Goal: Information Seeking & Learning: Learn about a topic

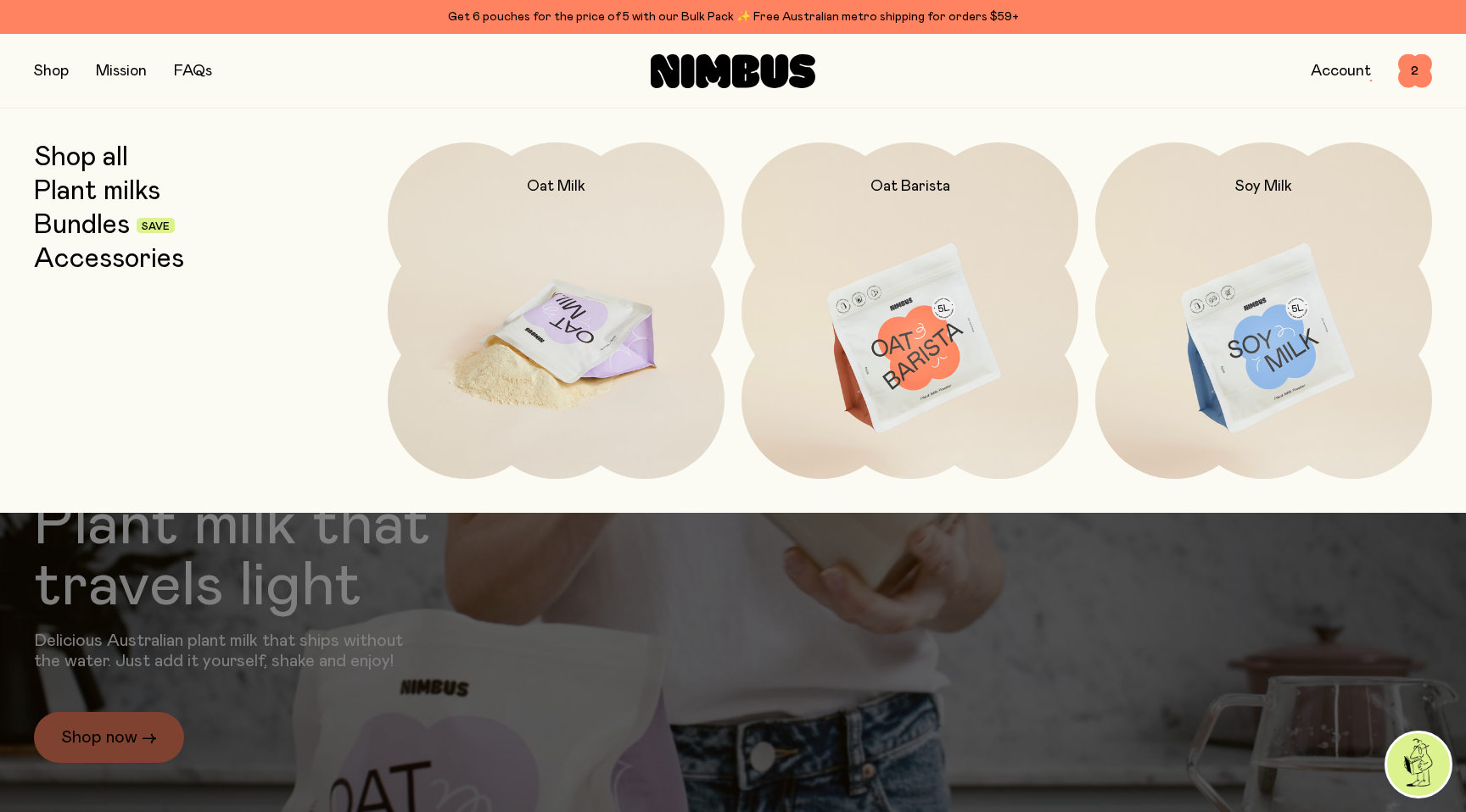
click at [563, 221] on img at bounding box center [556, 340] width 337 height 395
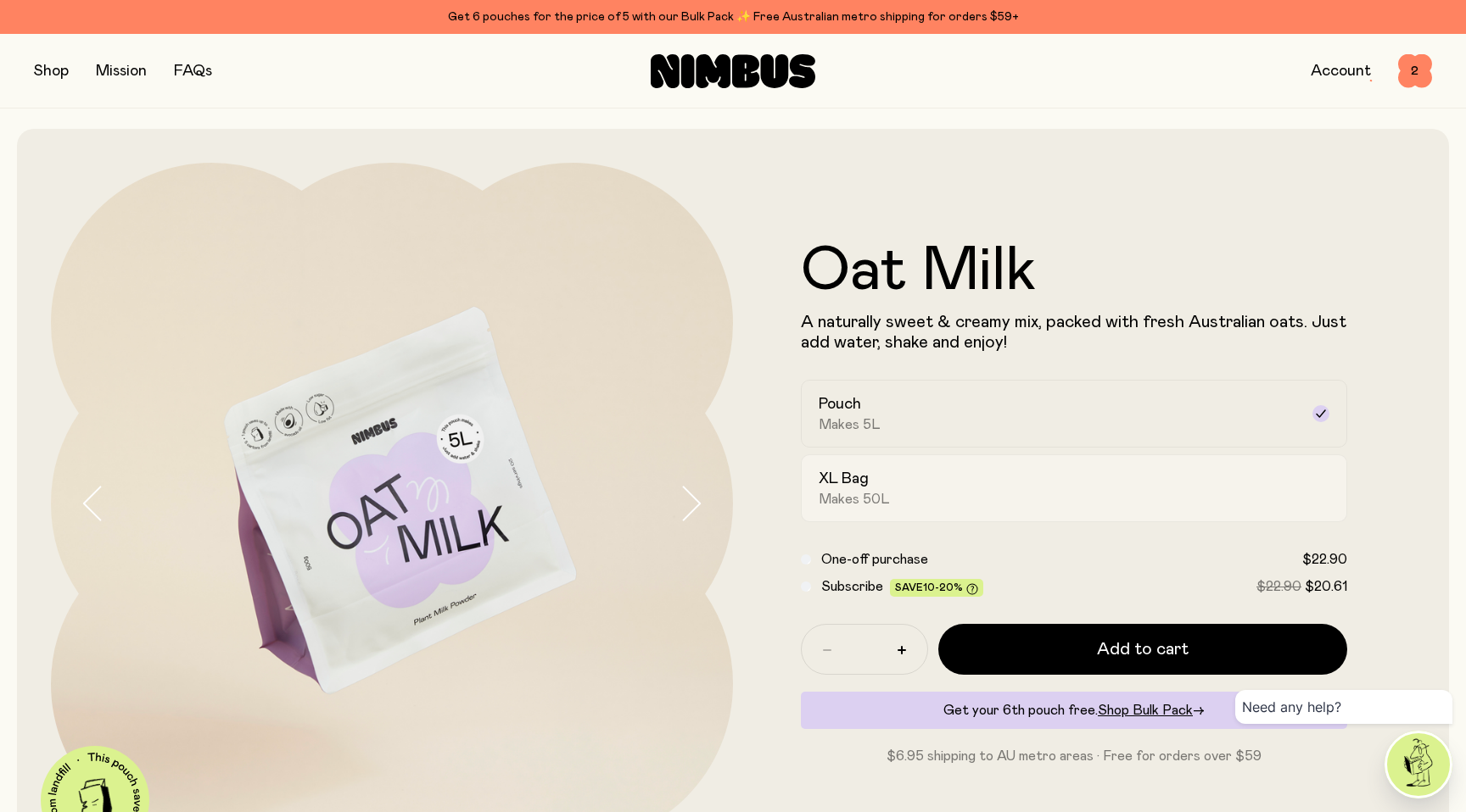
click at [889, 491] on div "XL Bag Makes 50L" at bounding box center [1058, 488] width 480 height 39
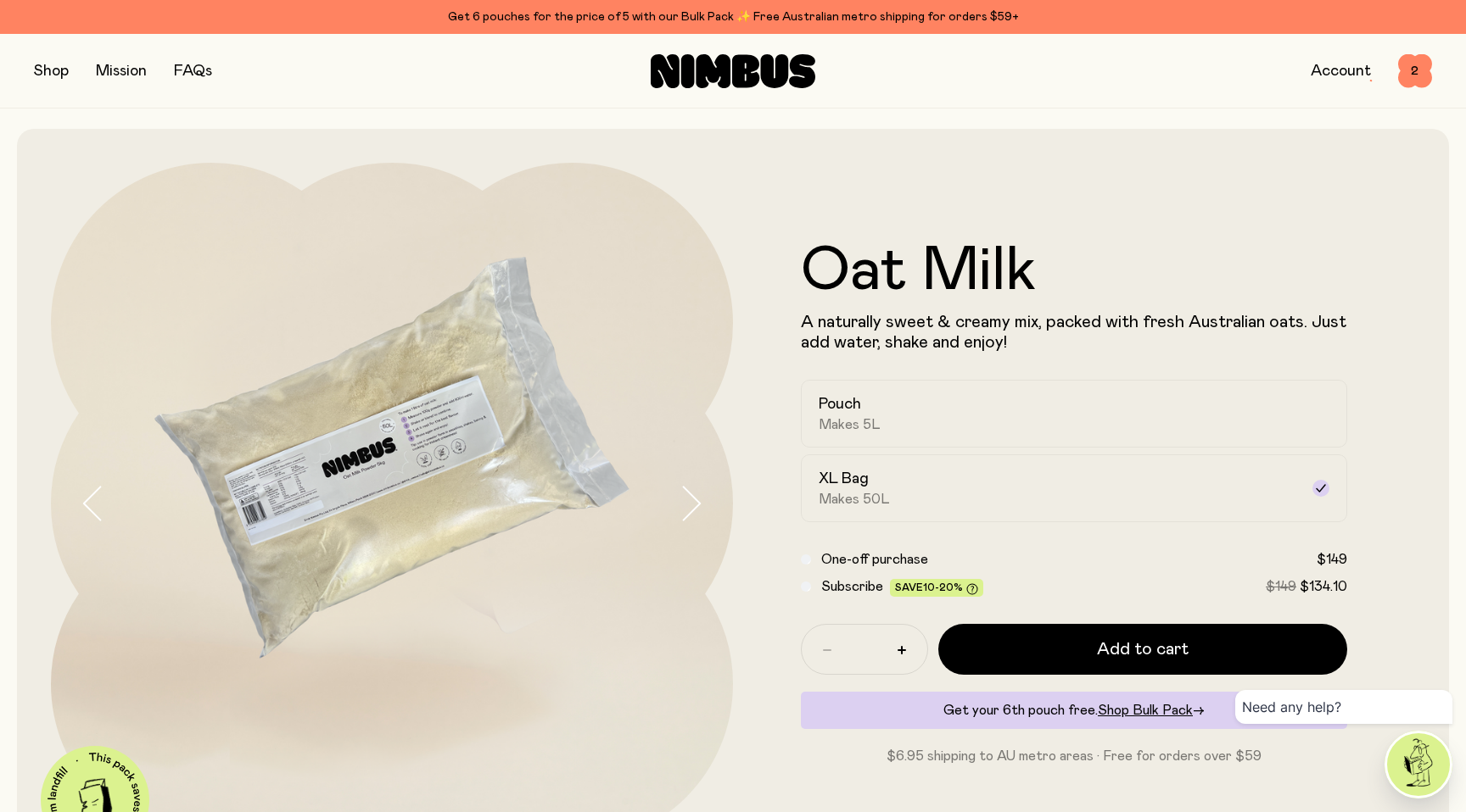
click at [687, 503] on icon "button" at bounding box center [690, 503] width 24 height 35
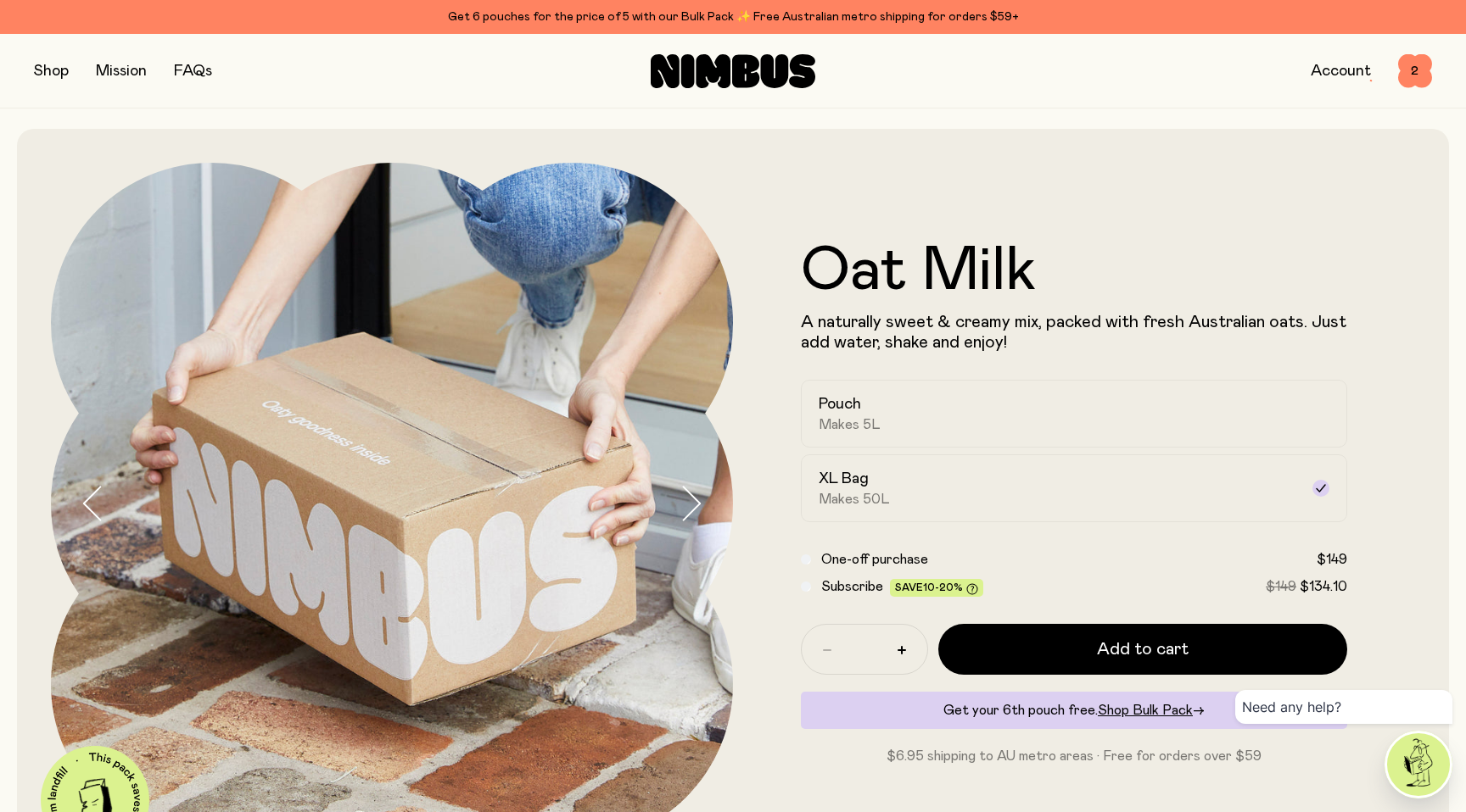
click at [687, 503] on icon "button" at bounding box center [690, 503] width 24 height 35
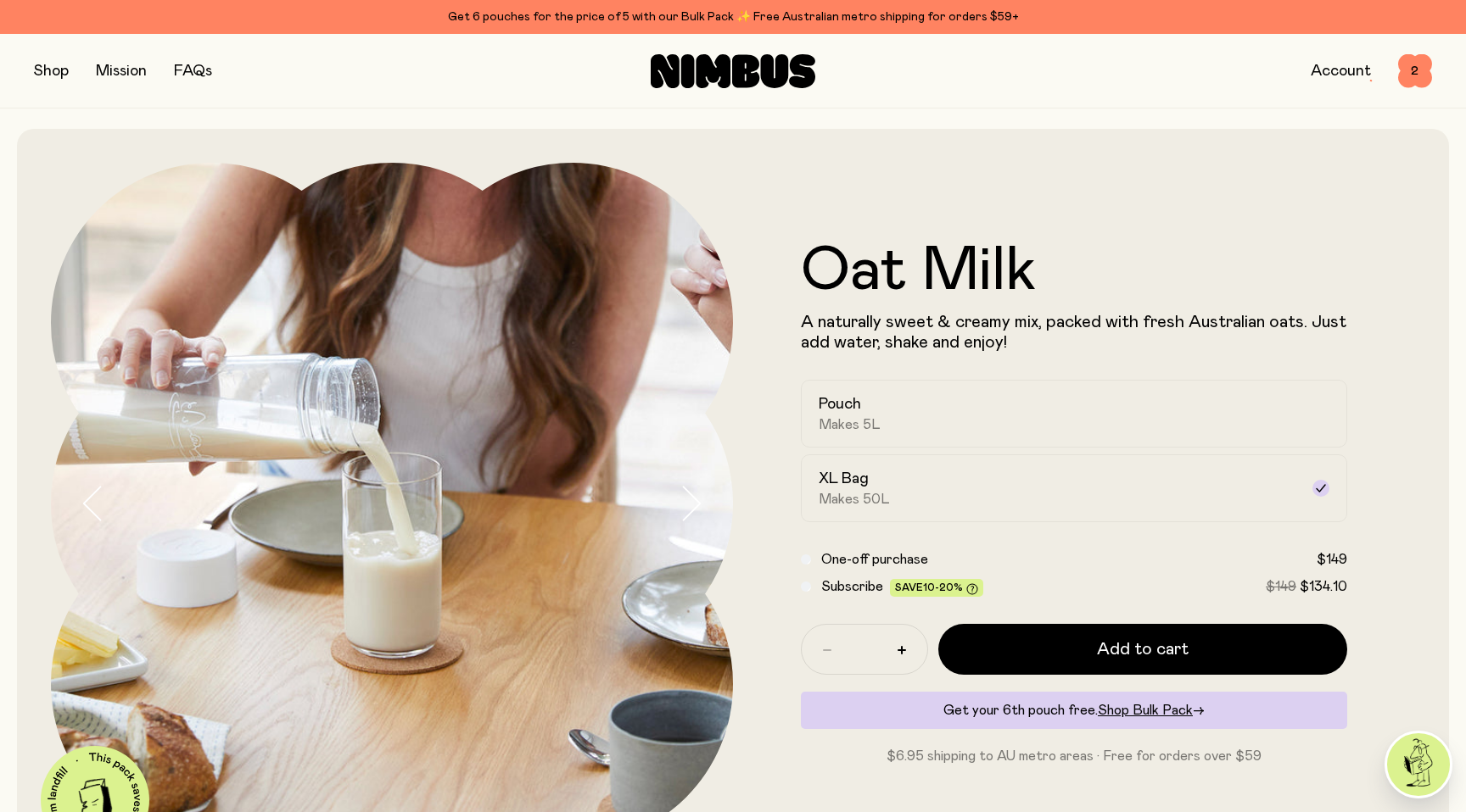
click at [49, 74] on button "button" at bounding box center [50, 71] width 34 height 24
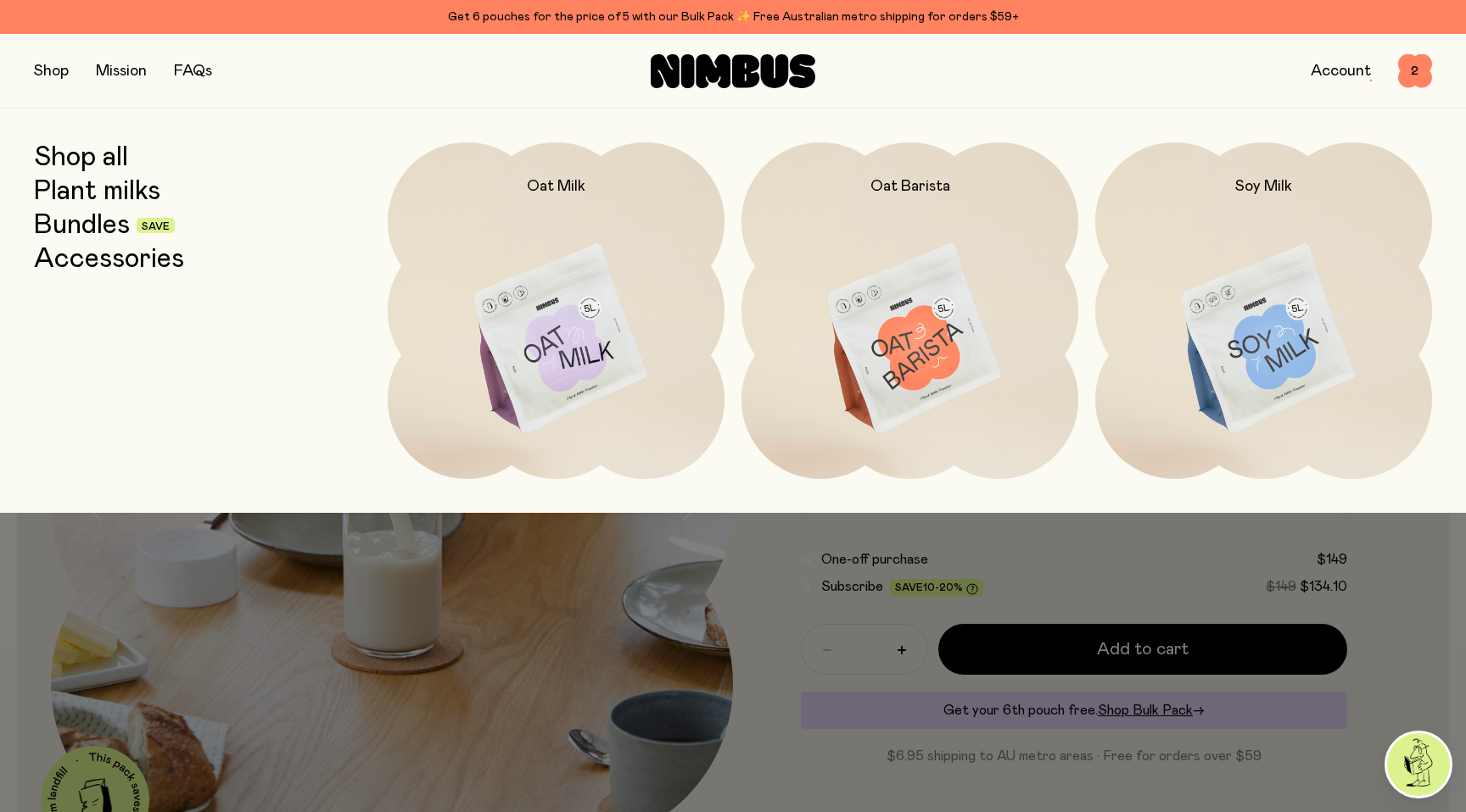
click at [191, 64] on link "FAQs" at bounding box center [192, 71] width 38 height 15
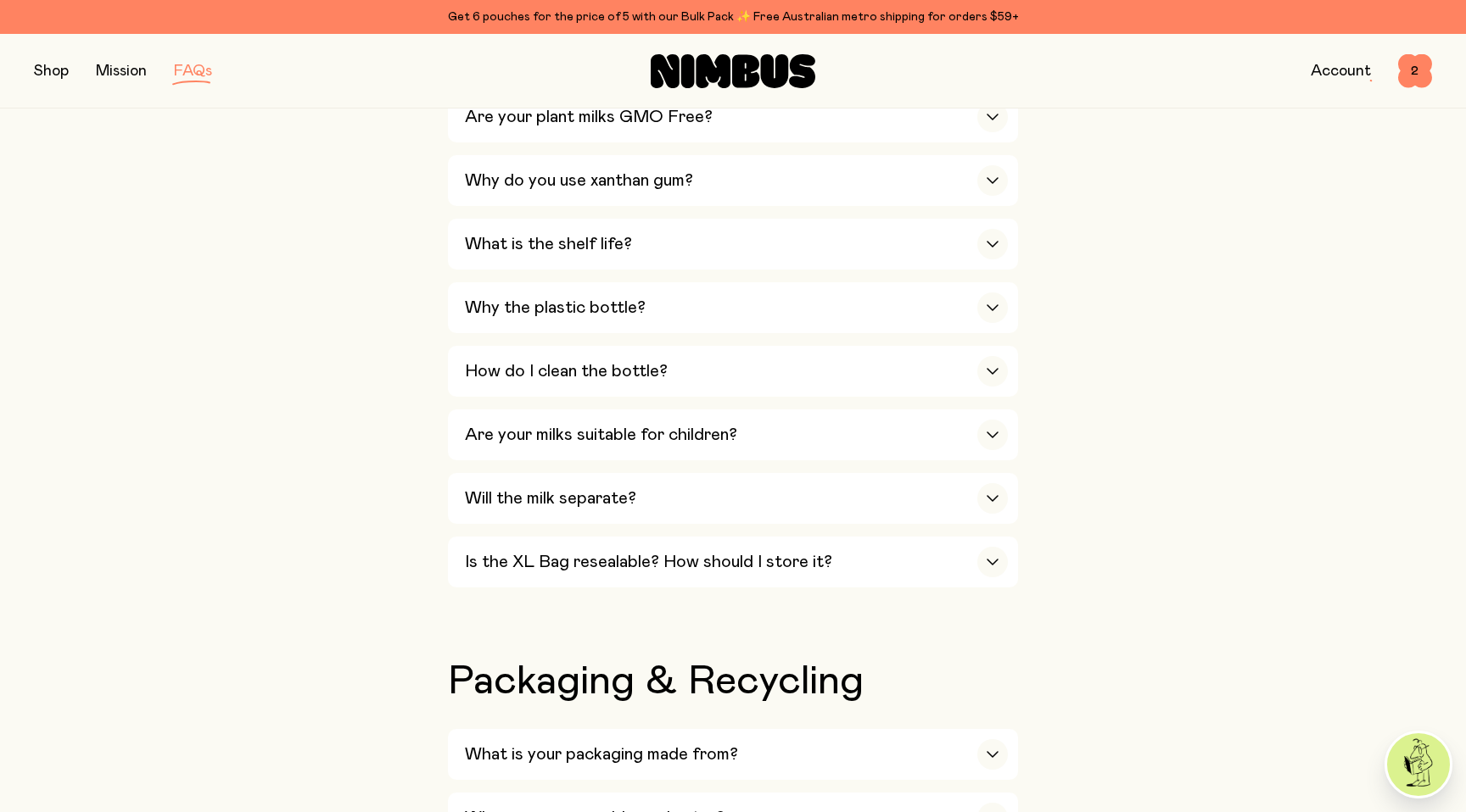
scroll to position [1121, 0]
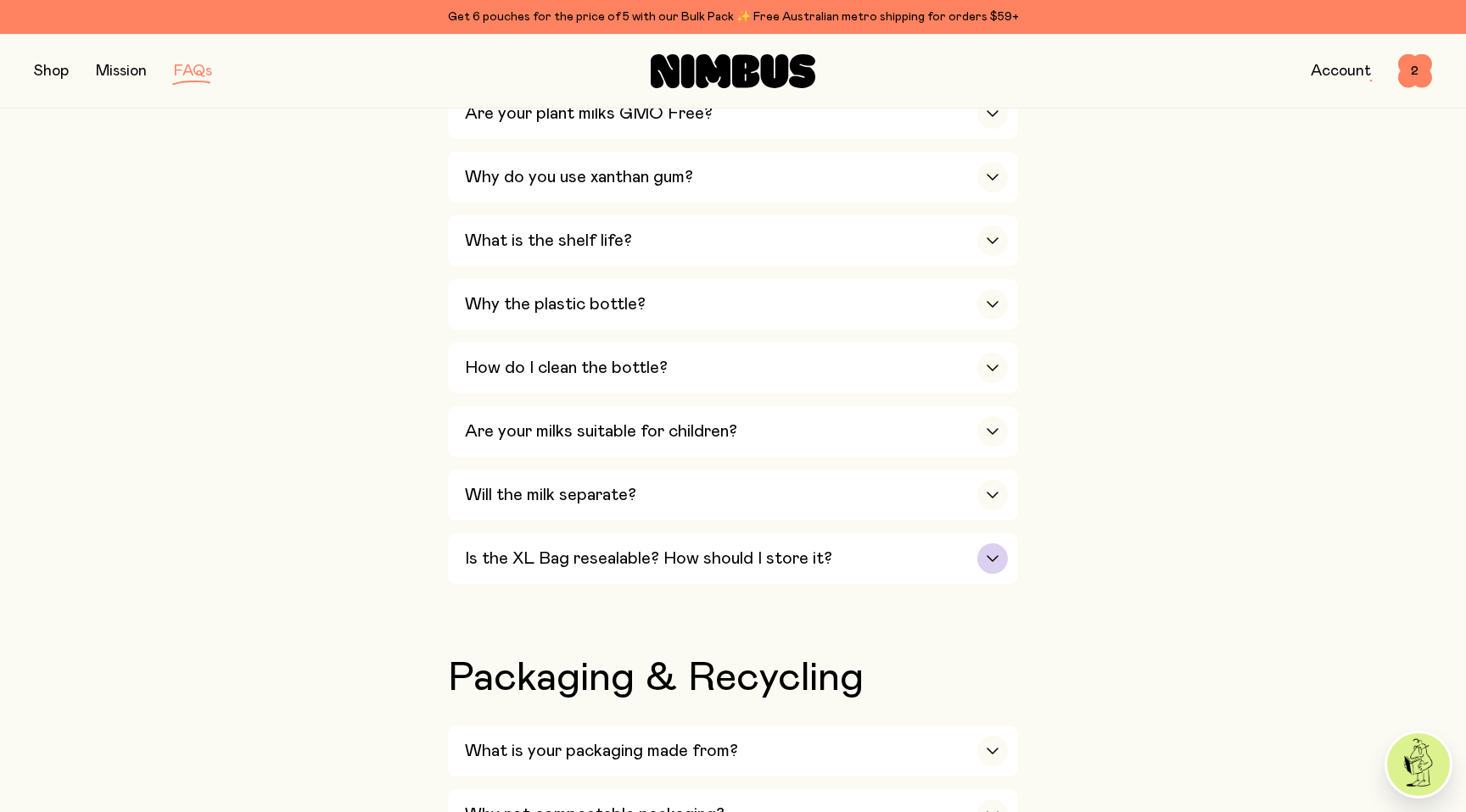
click at [627, 561] on h3 "Is the XL Bag resealable? How should I store it?" at bounding box center [648, 558] width 367 height 20
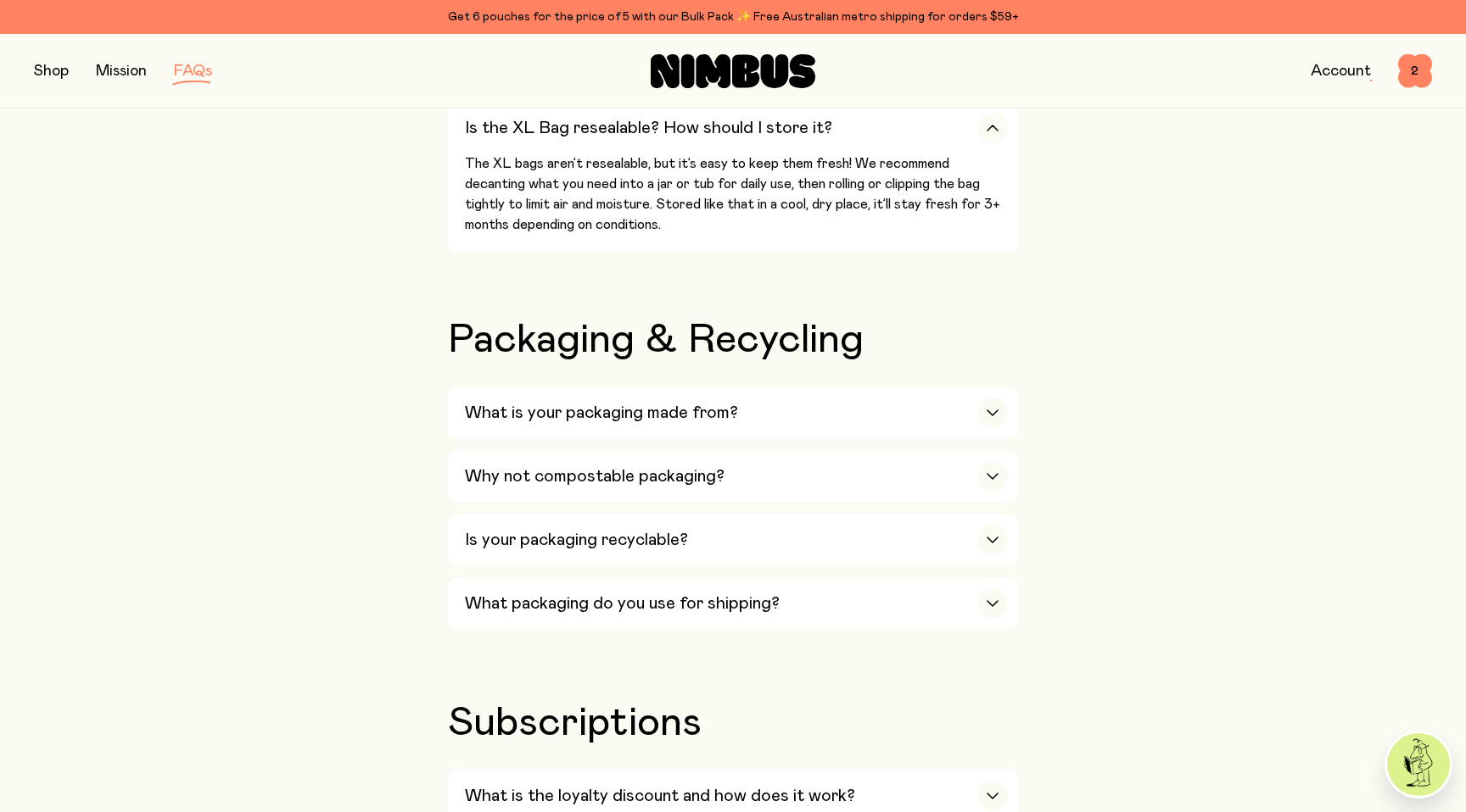
scroll to position [1553, 0]
click at [582, 431] on div "What is your packaging made from?" at bounding box center [736, 412] width 542 height 51
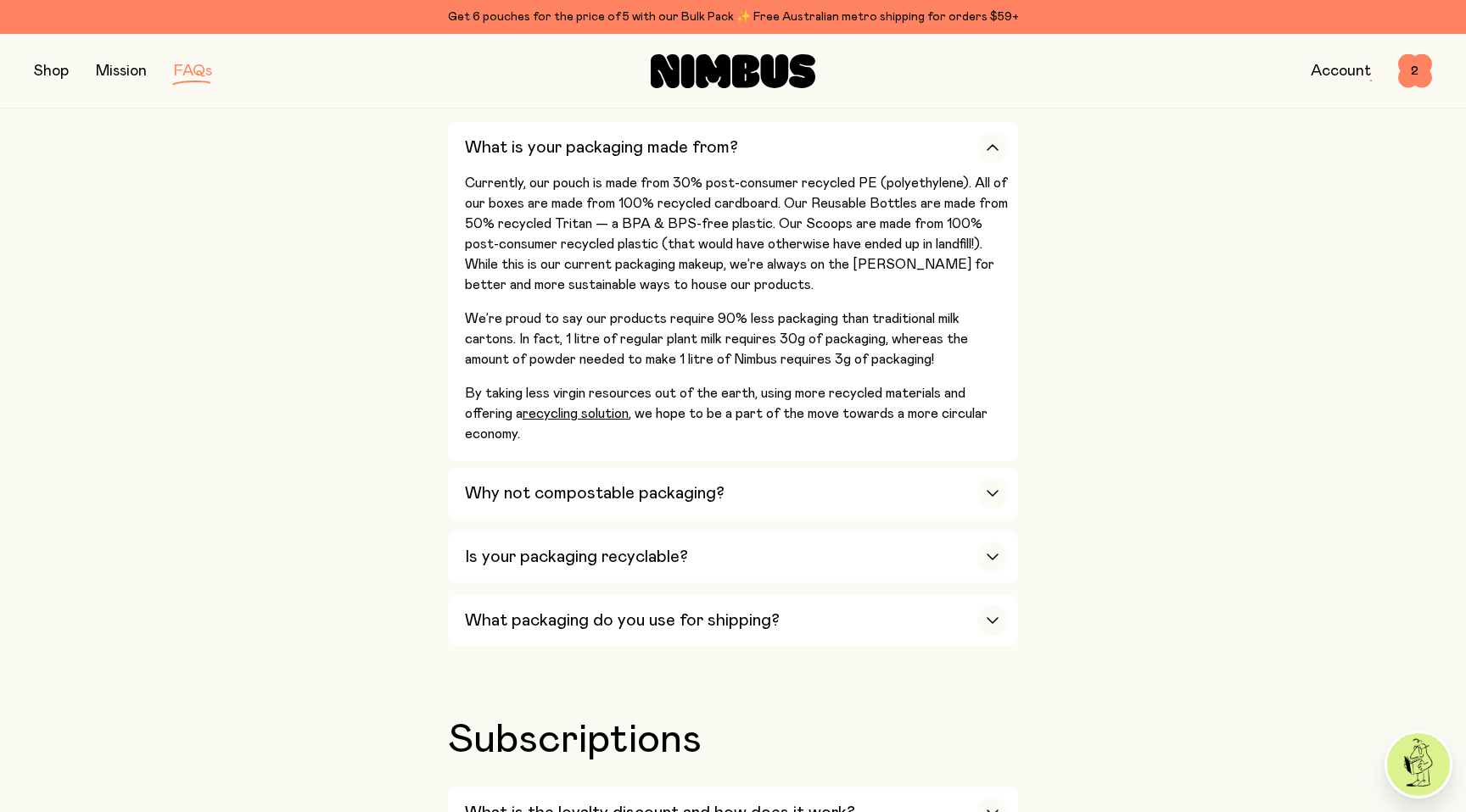
scroll to position [1819, 0]
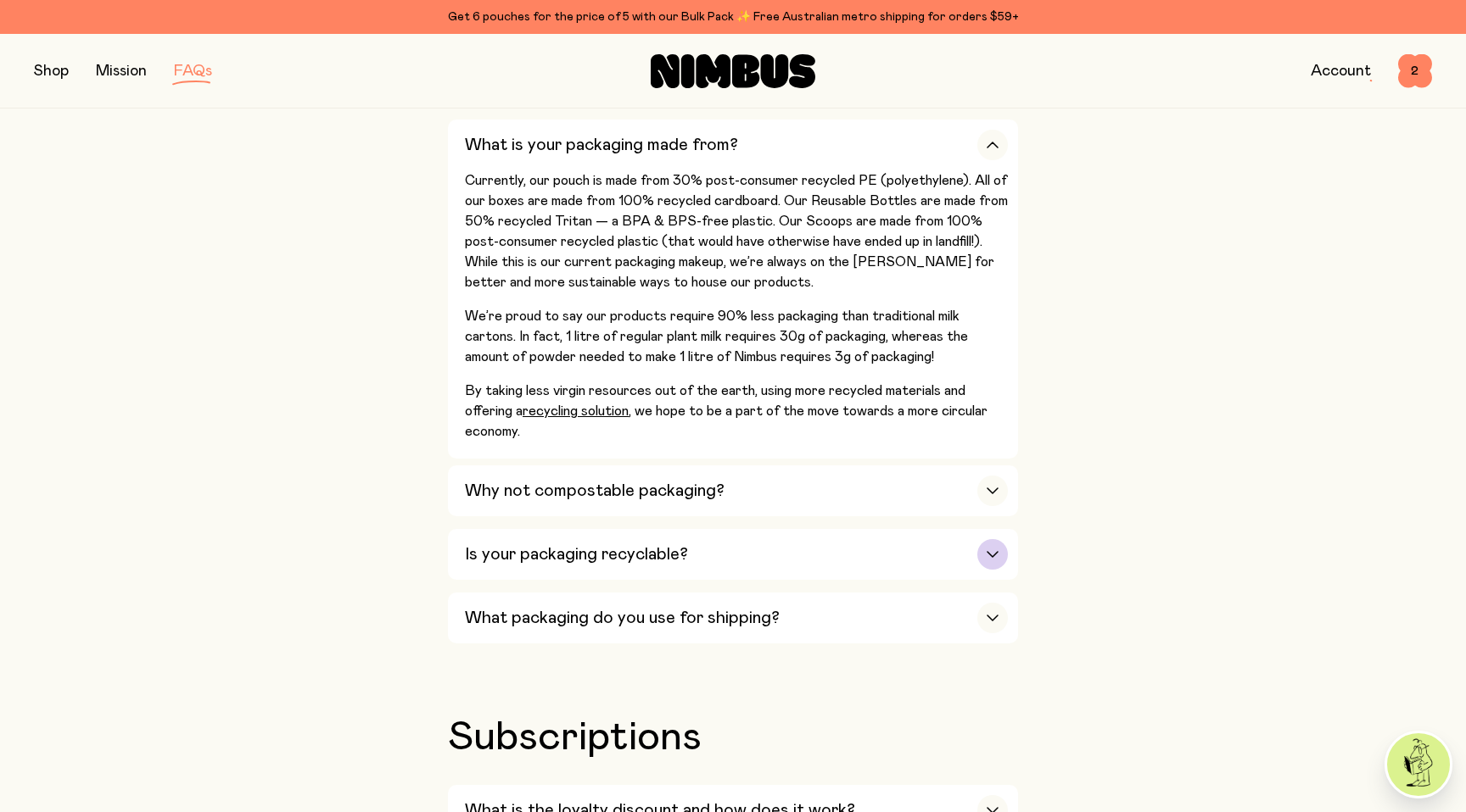
click at [531, 554] on h3 "Is your packaging recyclable?" at bounding box center [576, 554] width 223 height 20
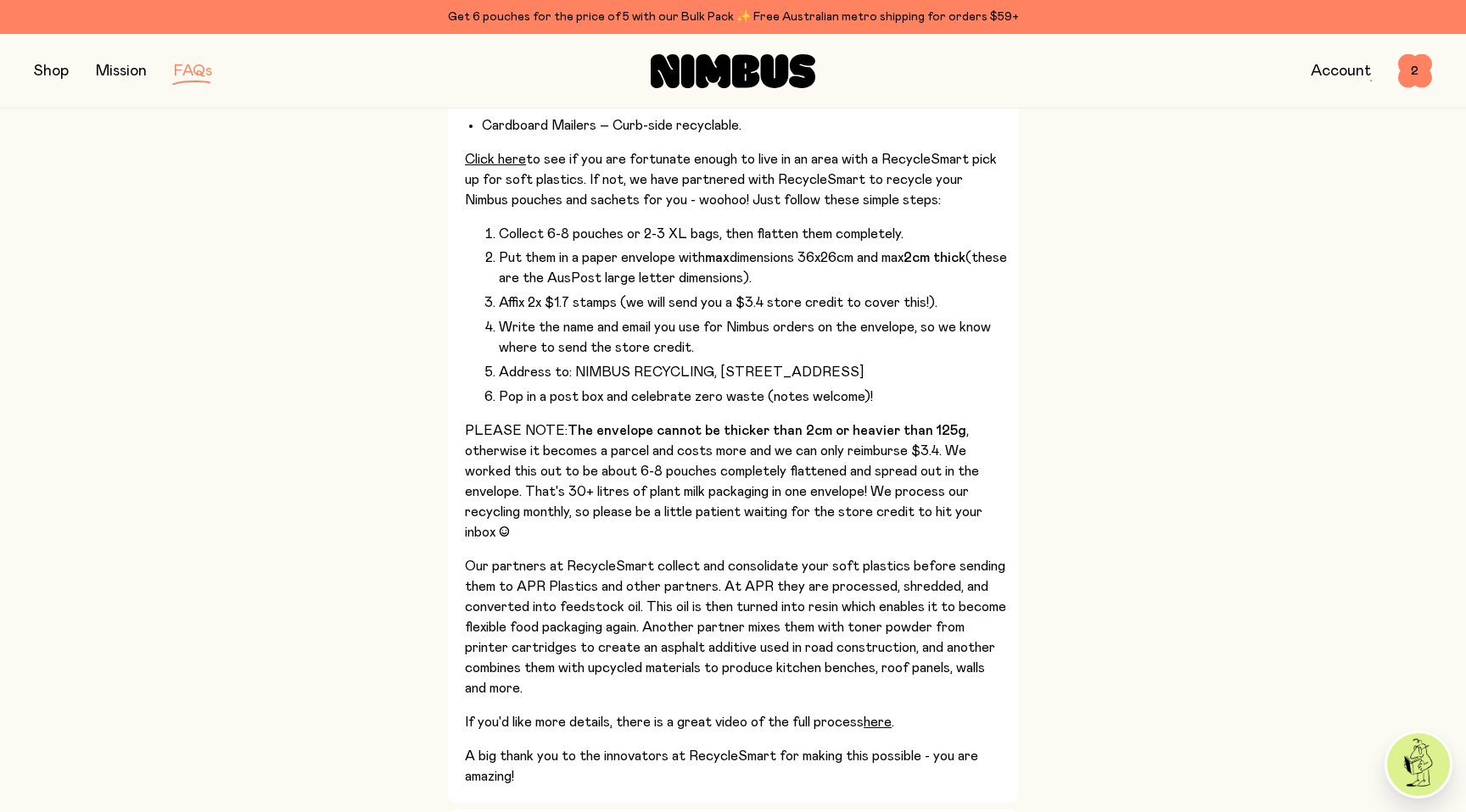
scroll to position [2167, 0]
